Goal: Task Accomplishment & Management: Use online tool/utility

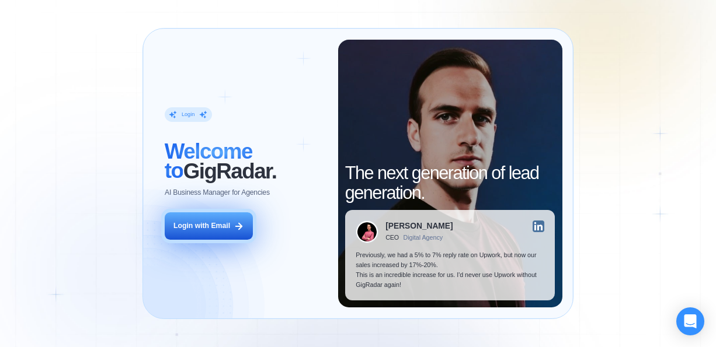
click at [236, 229] on icon at bounding box center [239, 226] width 11 height 11
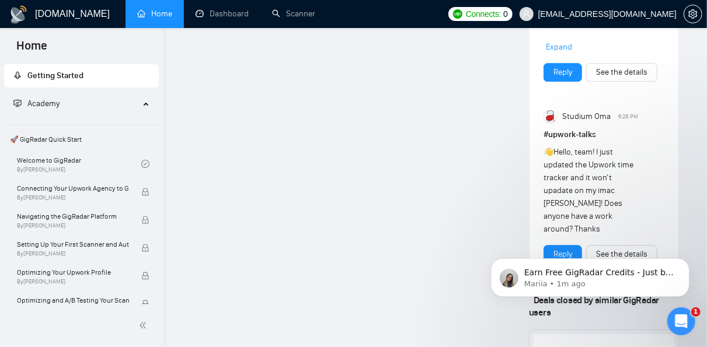
scroll to position [1537, 0]
click at [74, 160] on link "Welcome to GigRadar By [PERSON_NAME]" at bounding box center [79, 164] width 124 height 26
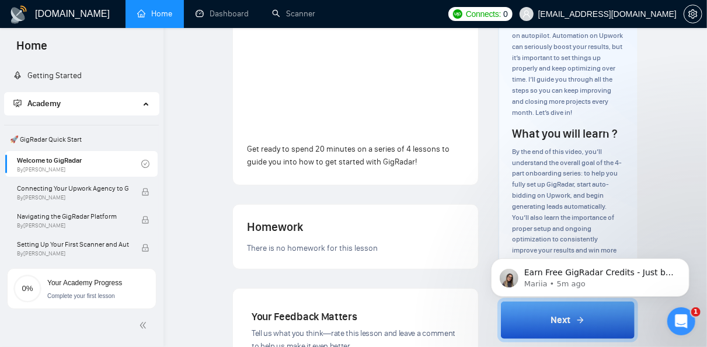
scroll to position [194, 0]
click at [604, 328] on button "Next" at bounding box center [568, 320] width 141 height 44
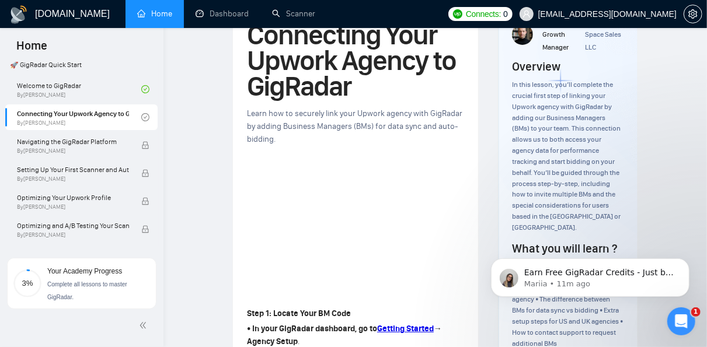
scroll to position [75, 0]
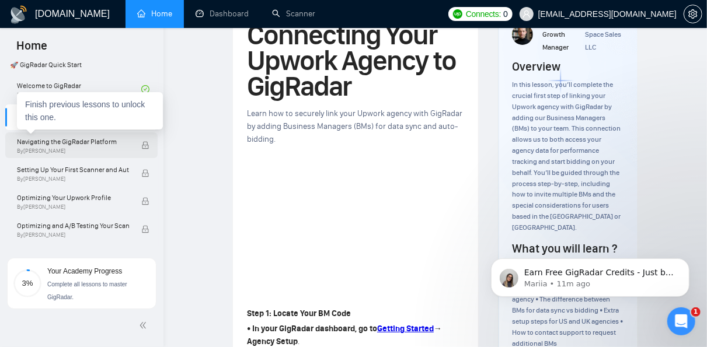
click at [95, 141] on span "Navigating the GigRadar Platform" at bounding box center [73, 142] width 112 height 12
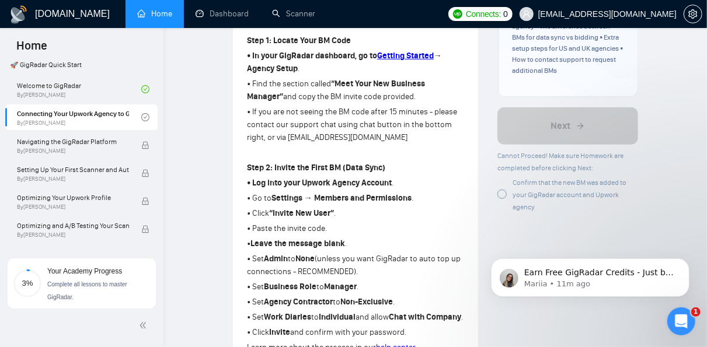
scroll to position [342, 0]
click at [507, 181] on div "Confirm that the new BM was added to your GigRadar account and Upwork agency" at bounding box center [568, 194] width 141 height 37
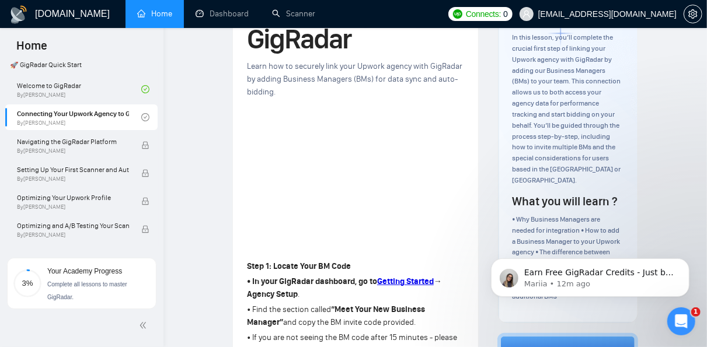
scroll to position [0, 0]
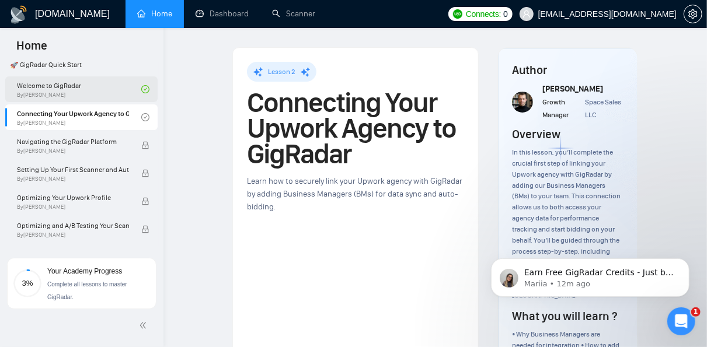
click at [58, 86] on link "Welcome to GigRadar By [PERSON_NAME]" at bounding box center [79, 89] width 124 height 26
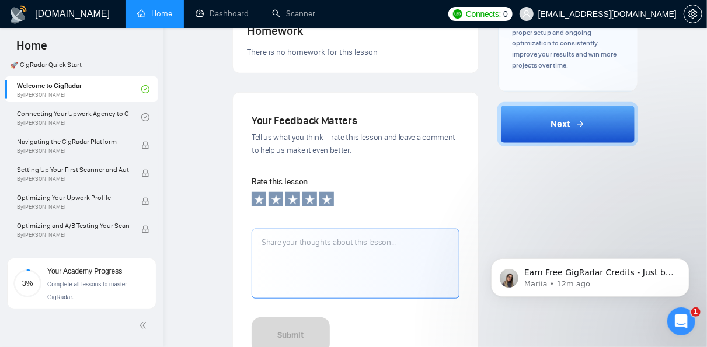
scroll to position [391, 0]
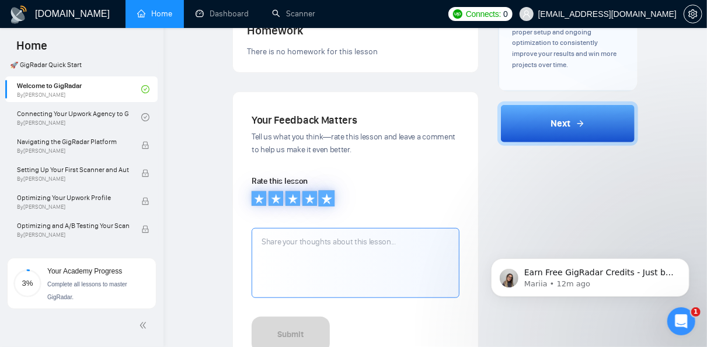
click at [329, 202] on icon at bounding box center [326, 199] width 11 height 11
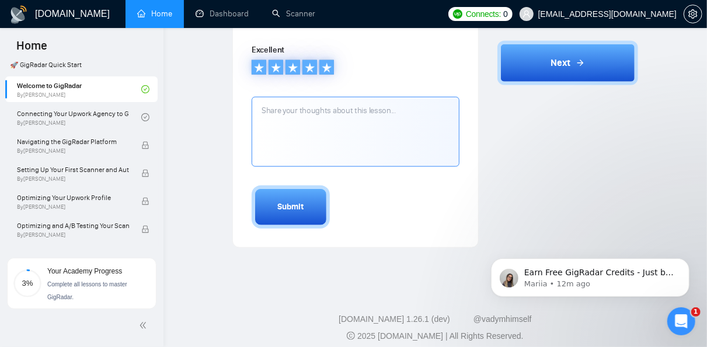
scroll to position [524, 0]
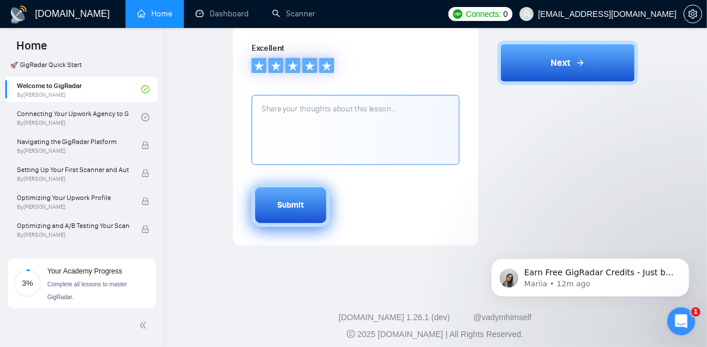
click at [301, 211] on button "Submit" at bounding box center [291, 205] width 78 height 43
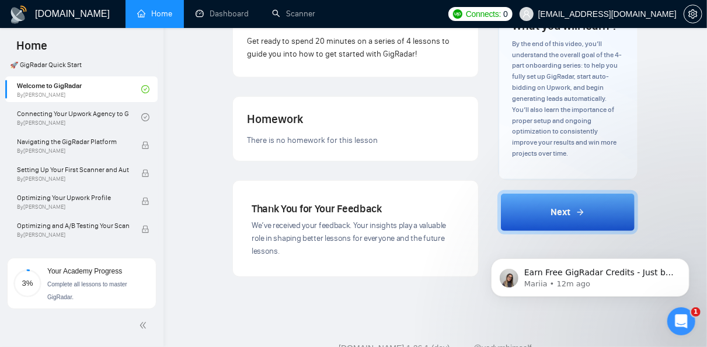
scroll to position [302, 0]
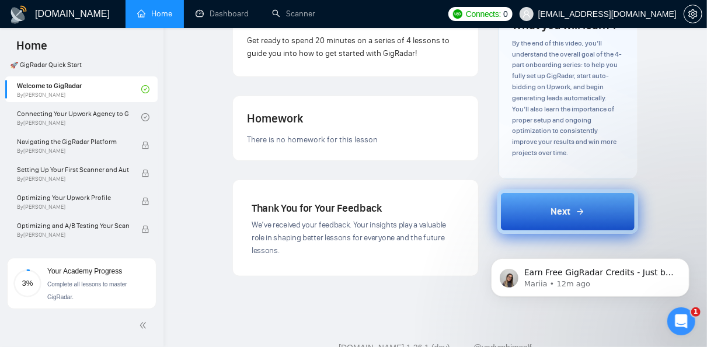
click at [542, 207] on button "Next" at bounding box center [568, 212] width 141 height 44
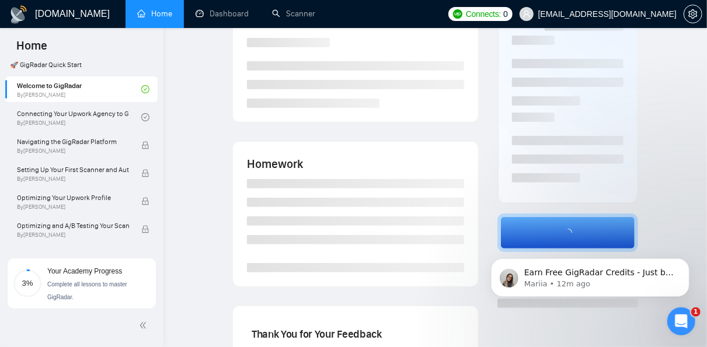
scroll to position [0, 0]
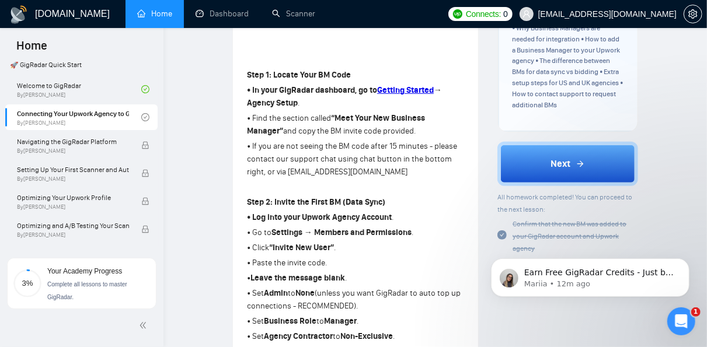
scroll to position [308, 0]
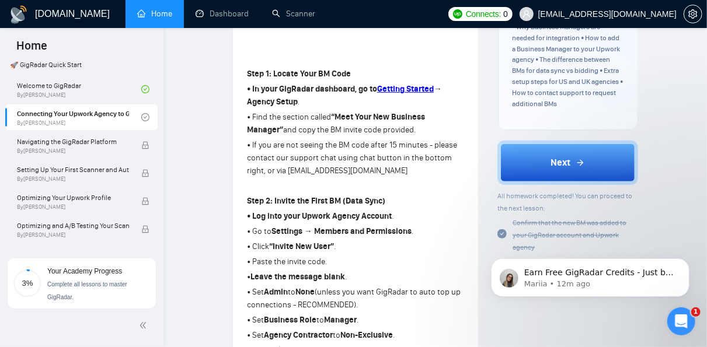
click at [505, 229] on icon "check-circle" at bounding box center [502, 233] width 9 height 9
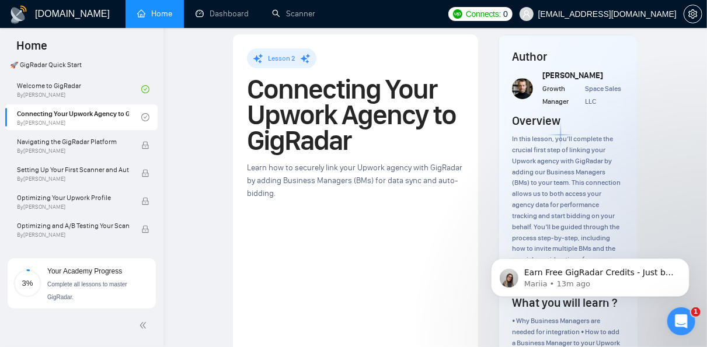
scroll to position [0, 0]
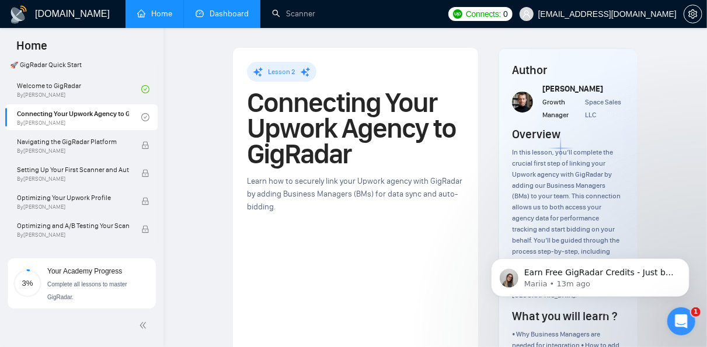
click at [225, 19] on link "Dashboard" at bounding box center [222, 14] width 53 height 10
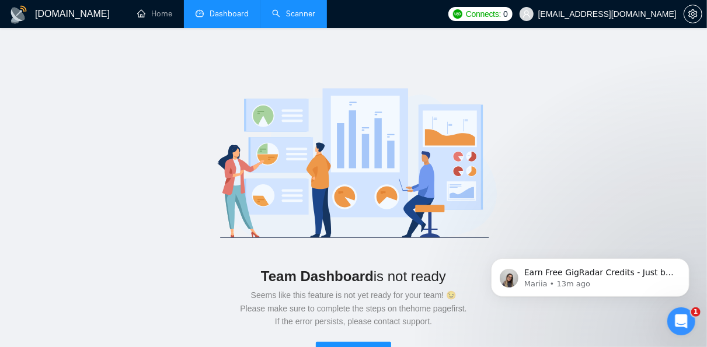
click at [298, 9] on link "Scanner" at bounding box center [293, 14] width 43 height 10
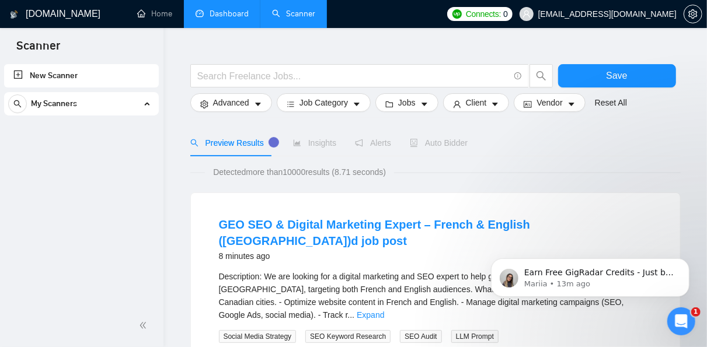
scroll to position [8, 0]
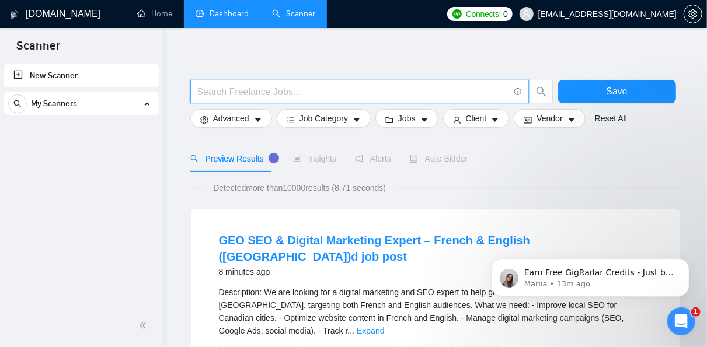
click at [341, 90] on input "text" at bounding box center [353, 92] width 312 height 15
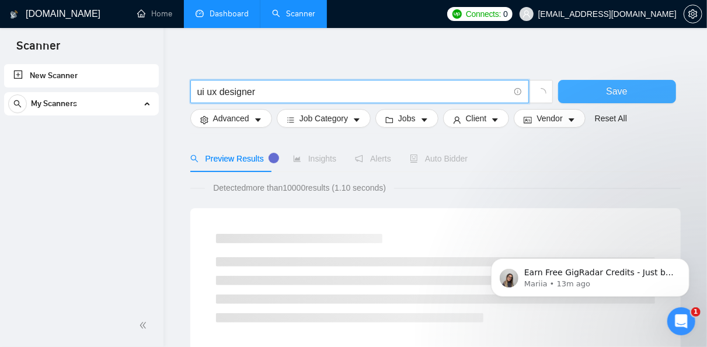
type input "ui ux designer"
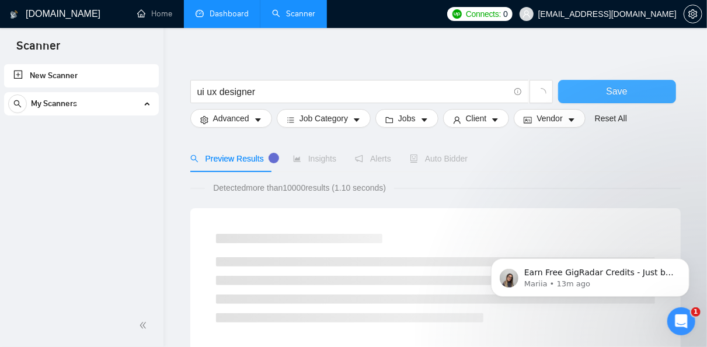
click at [592, 91] on button "Save" at bounding box center [617, 91] width 118 height 23
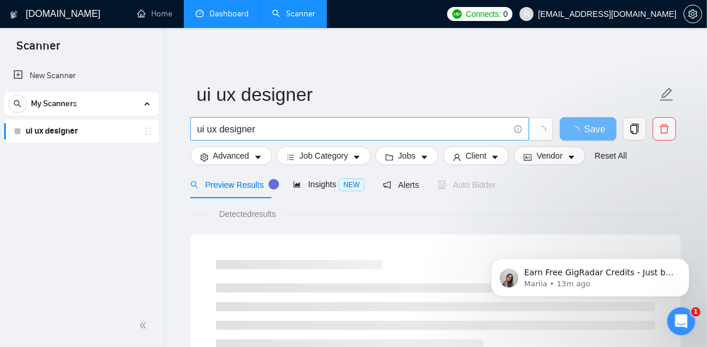
click at [215, 127] on input "ui ux designer" at bounding box center [353, 129] width 312 height 15
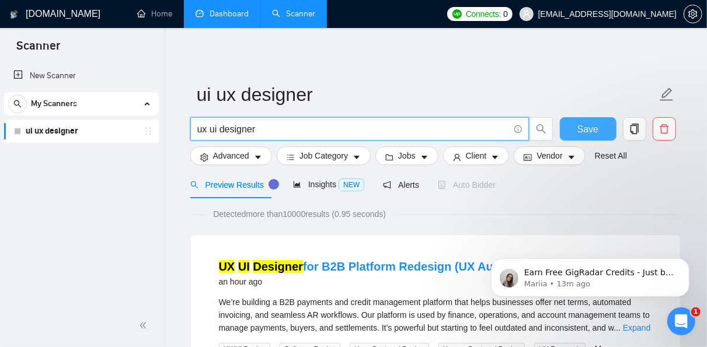
type input "ux ui designer"
click at [586, 128] on span "Save" at bounding box center [588, 129] width 21 height 15
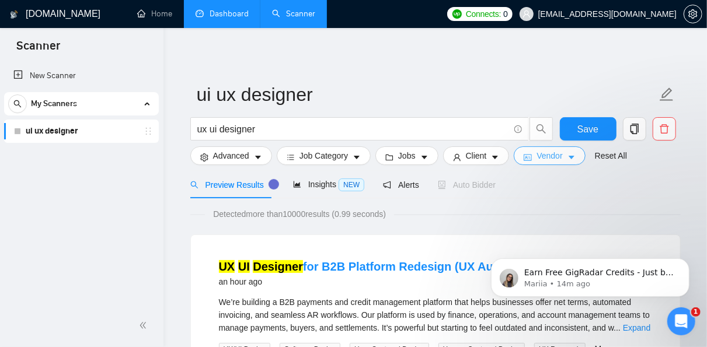
click at [568, 161] on icon "caret-down" at bounding box center [572, 158] width 8 height 8
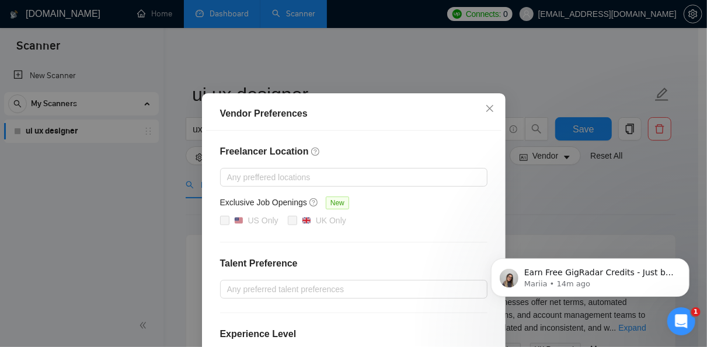
scroll to position [36, 0]
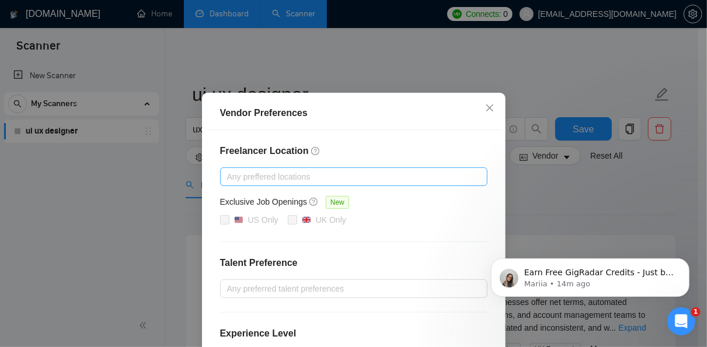
click at [372, 173] on div at bounding box center [348, 177] width 250 height 14
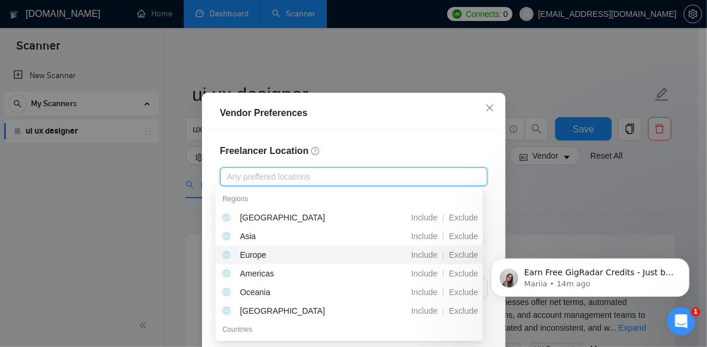
click at [260, 255] on div "Europe" at bounding box center [253, 255] width 26 height 13
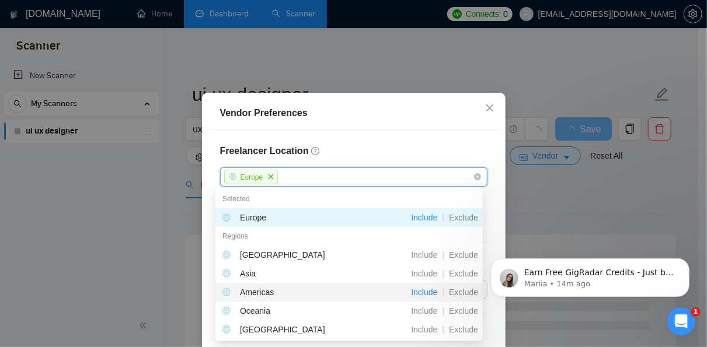
click at [429, 292] on span "Include" at bounding box center [424, 292] width 36 height 9
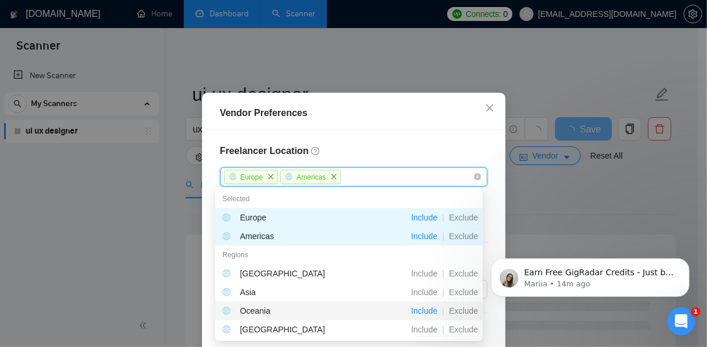
click at [428, 313] on span "Include" at bounding box center [424, 311] width 36 height 9
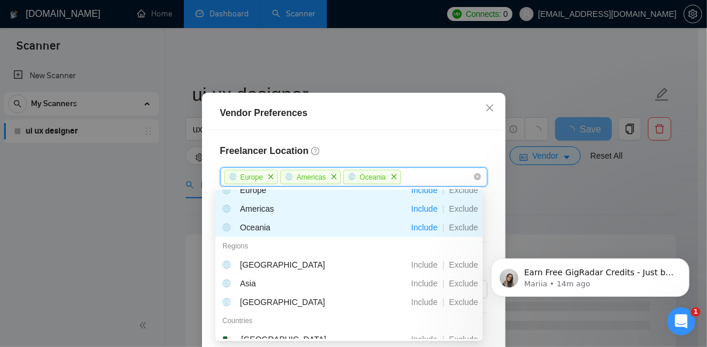
scroll to position [0, 0]
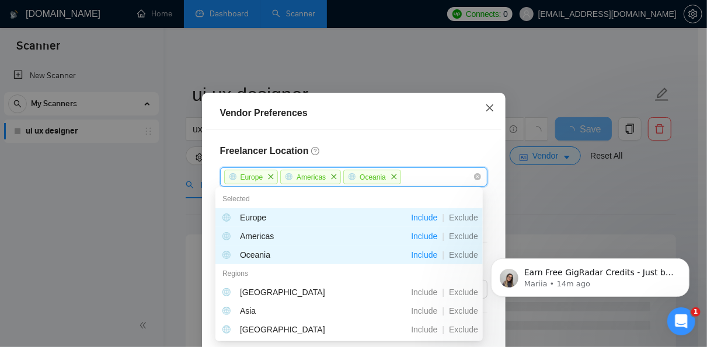
click at [486, 108] on icon "close" at bounding box center [489, 108] width 7 height 7
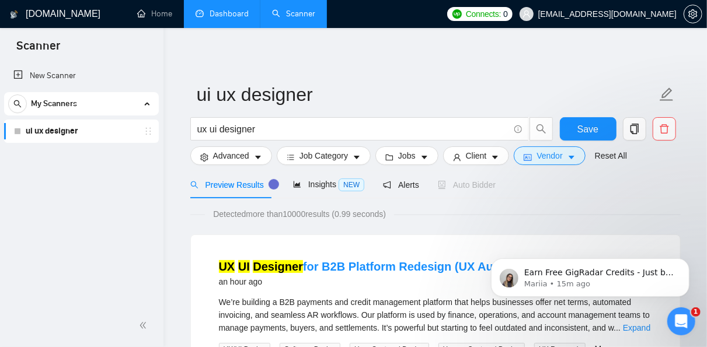
click at [568, 158] on icon "caret-down" at bounding box center [572, 158] width 8 height 8
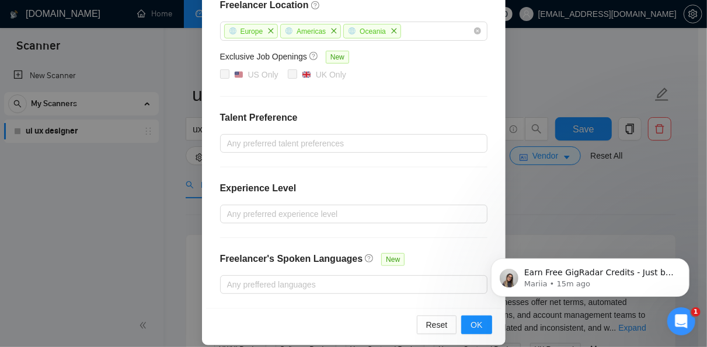
scroll to position [190, 0]
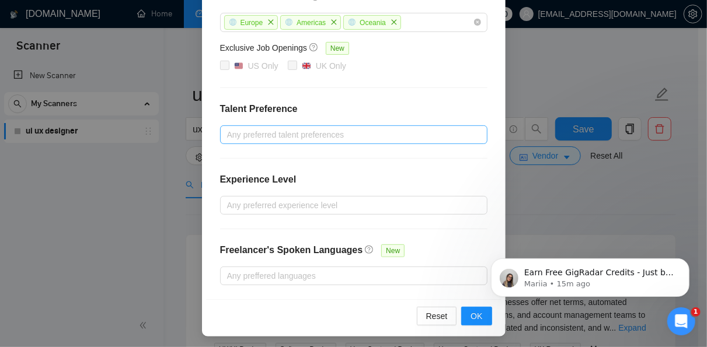
click at [356, 134] on div at bounding box center [348, 135] width 250 height 14
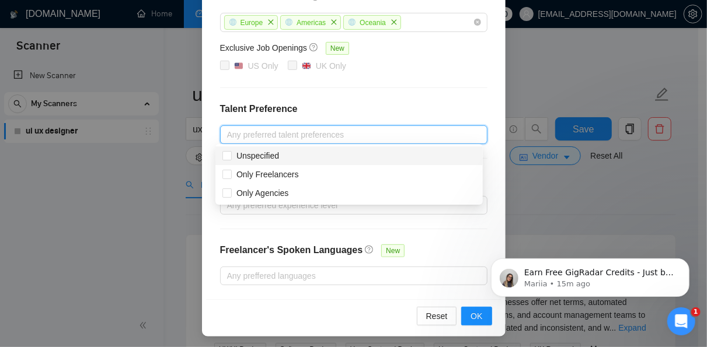
click at [371, 104] on h4 "Talent Preference" at bounding box center [353, 109] width 267 height 14
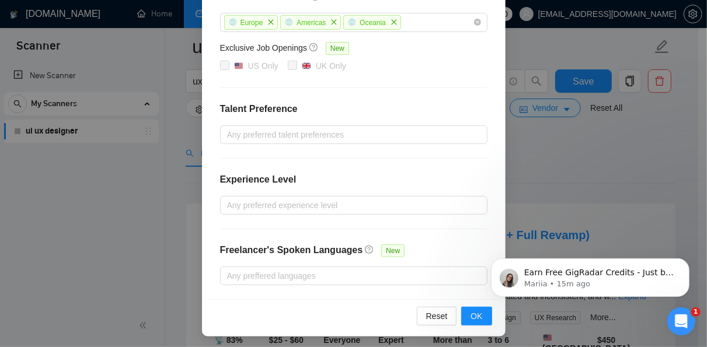
scroll to position [76, 0]
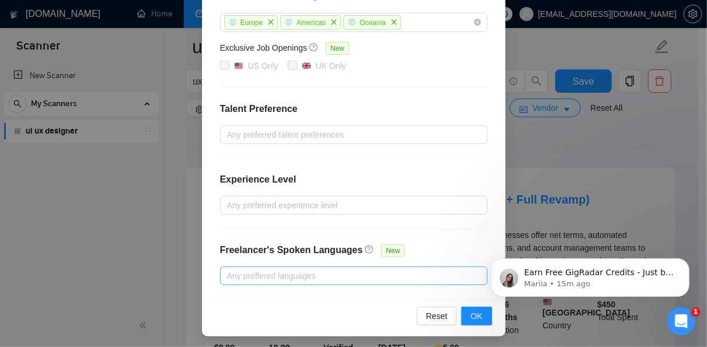
click at [353, 271] on div at bounding box center [348, 276] width 250 height 14
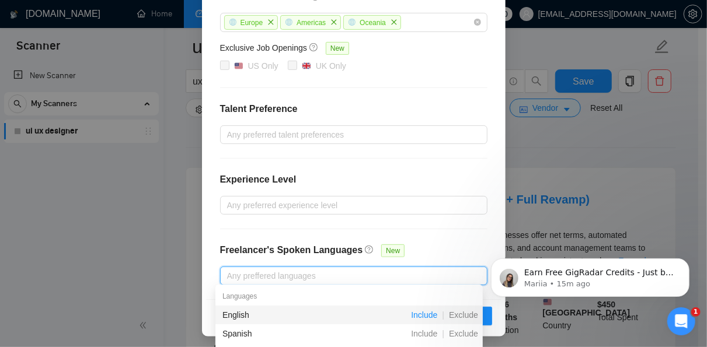
click at [420, 312] on span "Include" at bounding box center [424, 315] width 36 height 9
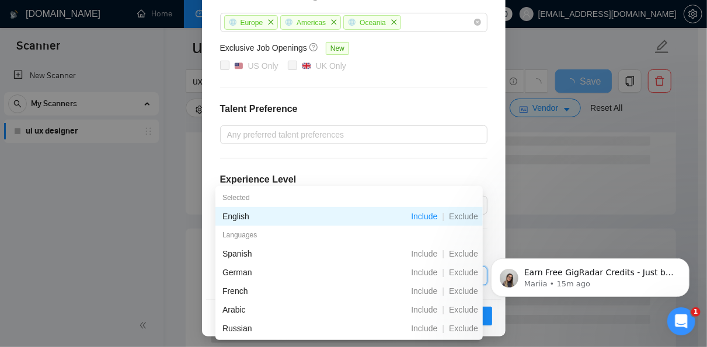
scroll to position [176, 0]
click at [472, 154] on div "Freelancer Location [GEOGRAPHIC_DATA] [GEOGRAPHIC_DATA] [GEOGRAPHIC_DATA] Exclu…" at bounding box center [353, 137] width 295 height 324
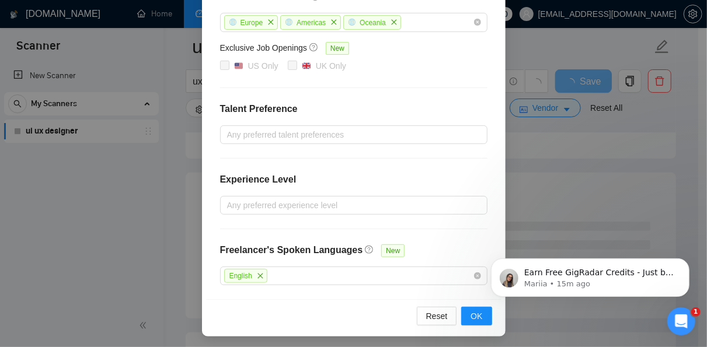
scroll to position [234, 0]
click at [477, 311] on span "OK" at bounding box center [477, 316] width 12 height 13
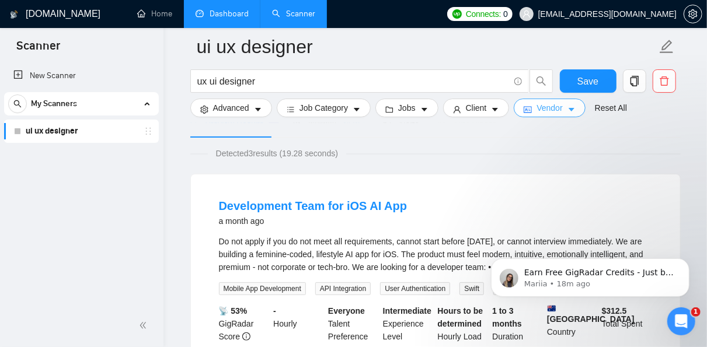
scroll to position [67, 0]
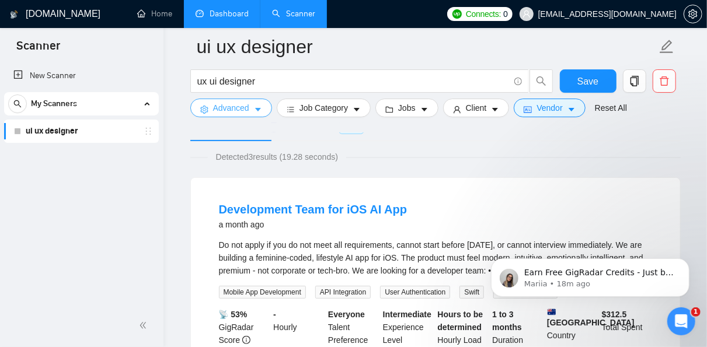
click at [259, 113] on icon "caret-down" at bounding box center [258, 110] width 8 height 8
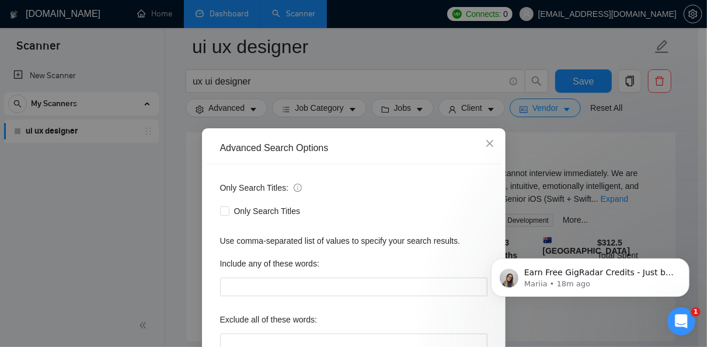
scroll to position [48, 0]
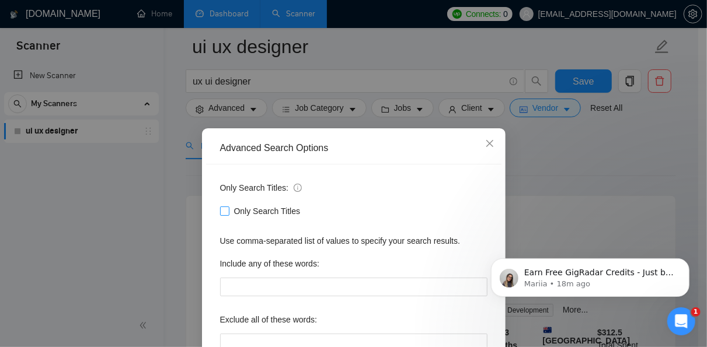
click at [268, 207] on span "Only Search Titles" at bounding box center [267, 211] width 76 height 13
click at [228, 207] on input "Only Search Titles" at bounding box center [224, 211] width 8 height 8
checkbox input "true"
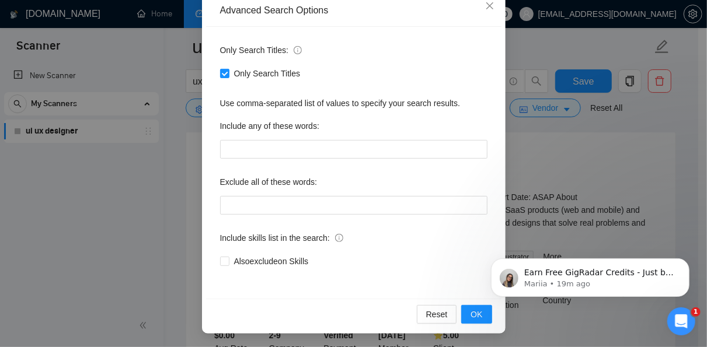
scroll to position [121, 0]
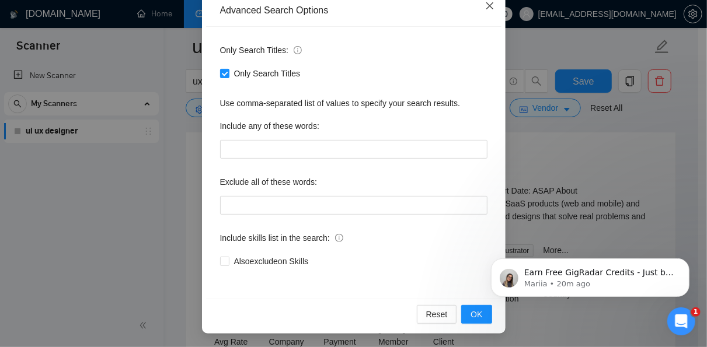
click at [489, 6] on icon "close" at bounding box center [489, 5] width 9 height 9
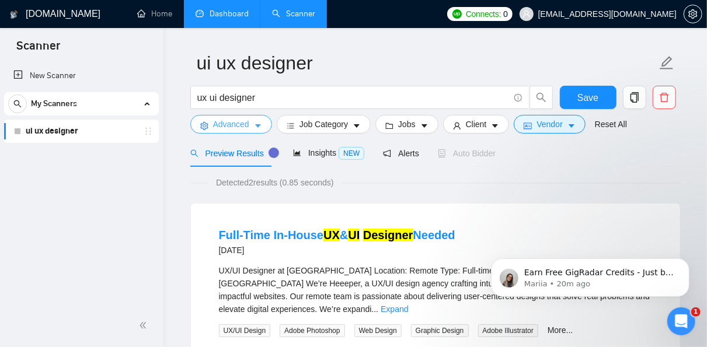
scroll to position [0, 0]
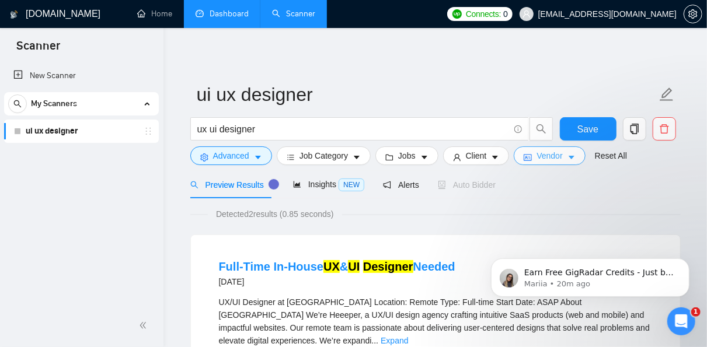
click at [569, 158] on icon "caret-down" at bounding box center [572, 158] width 6 height 4
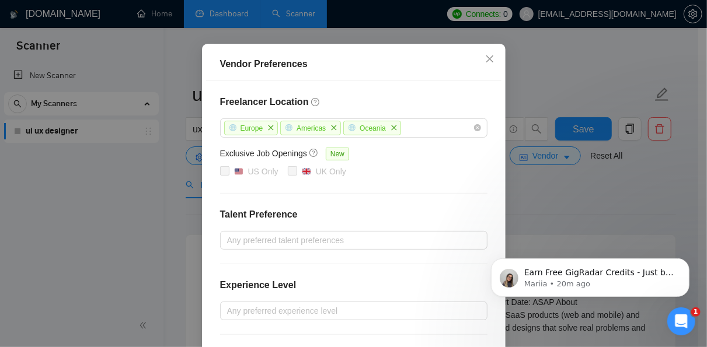
scroll to position [84, 0]
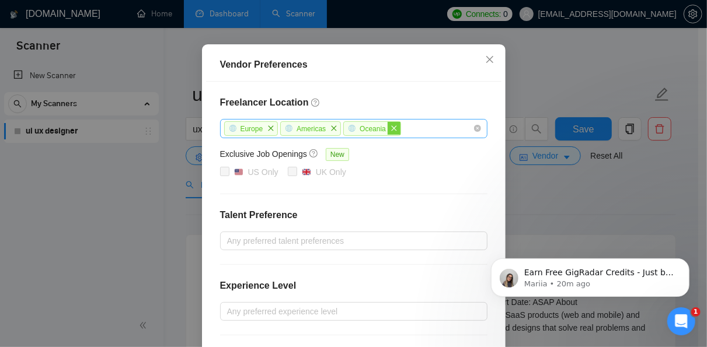
click at [391, 127] on icon "close" at bounding box center [393, 128] width 5 height 5
click at [385, 127] on div "Europe [GEOGRAPHIC_DATA]" at bounding box center [348, 128] width 250 height 17
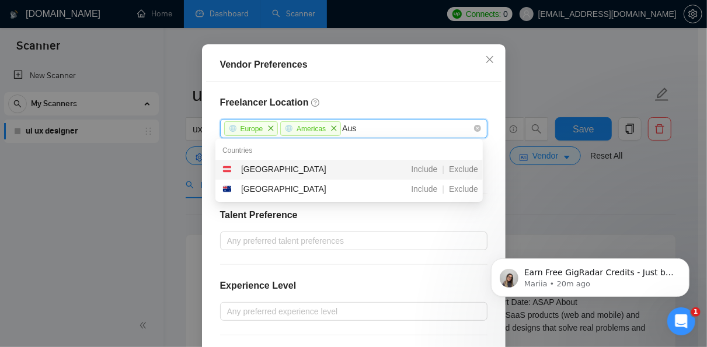
scroll to position [0, 0]
type input "Aust"
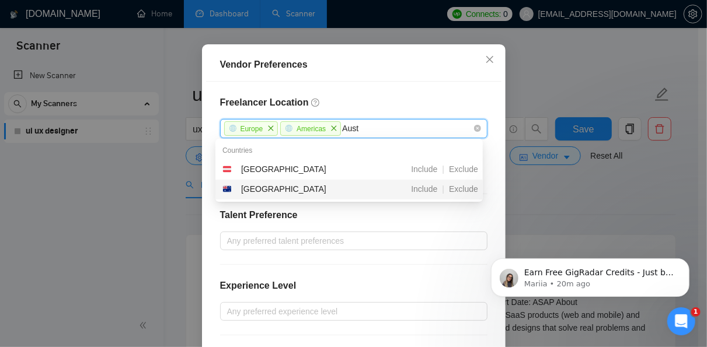
click at [353, 190] on div "Include | Exclude" at bounding box center [418, 190] width 130 height 14
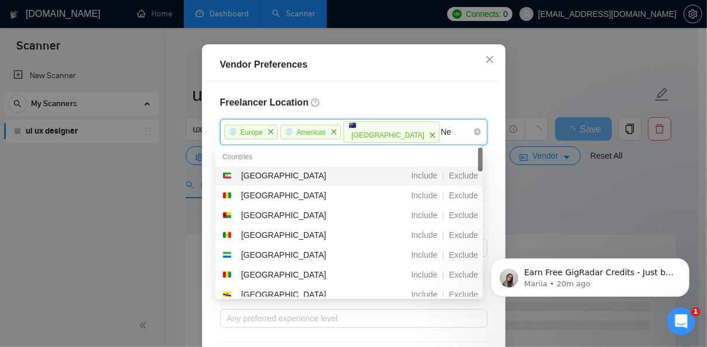
type input "New"
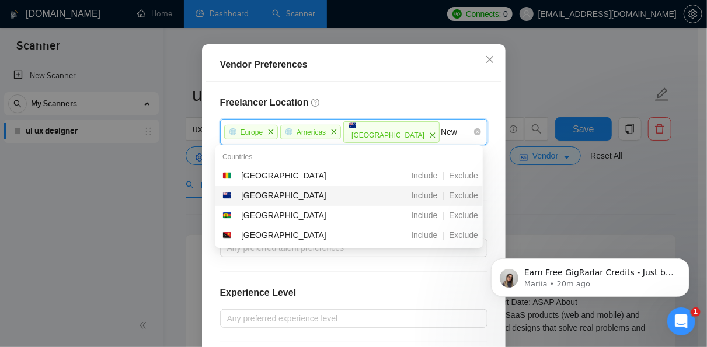
click at [353, 190] on div "Include | Exclude" at bounding box center [418, 196] width 130 height 14
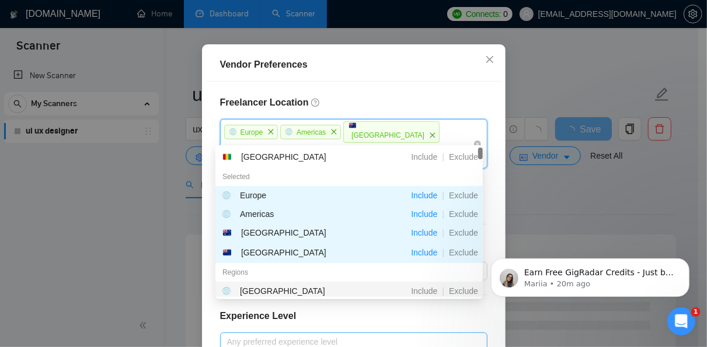
click at [442, 335] on div at bounding box center [348, 342] width 250 height 14
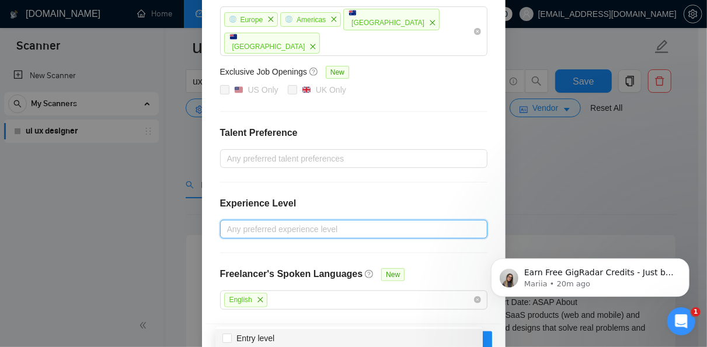
scroll to position [113, 0]
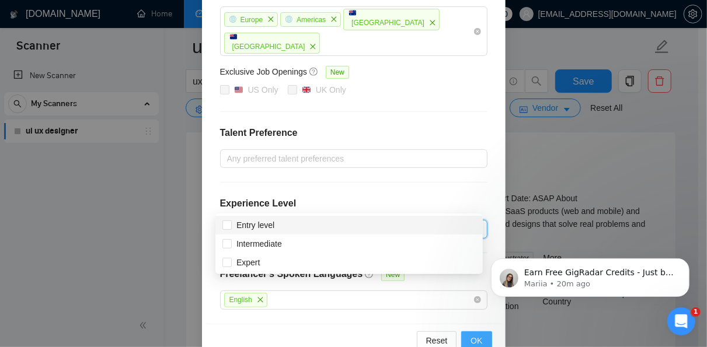
click at [476, 335] on span "OK" at bounding box center [477, 341] width 12 height 13
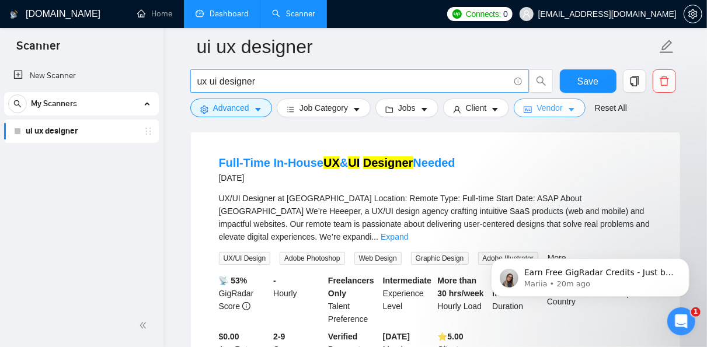
scroll to position [182, 0]
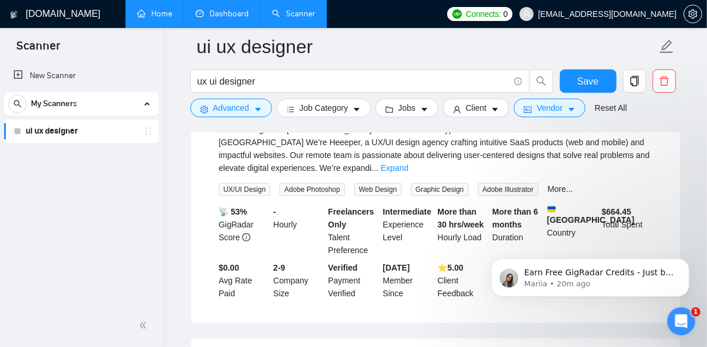
click at [159, 16] on link "Home" at bounding box center [154, 14] width 35 height 10
